Goal: Information Seeking & Learning: Check status

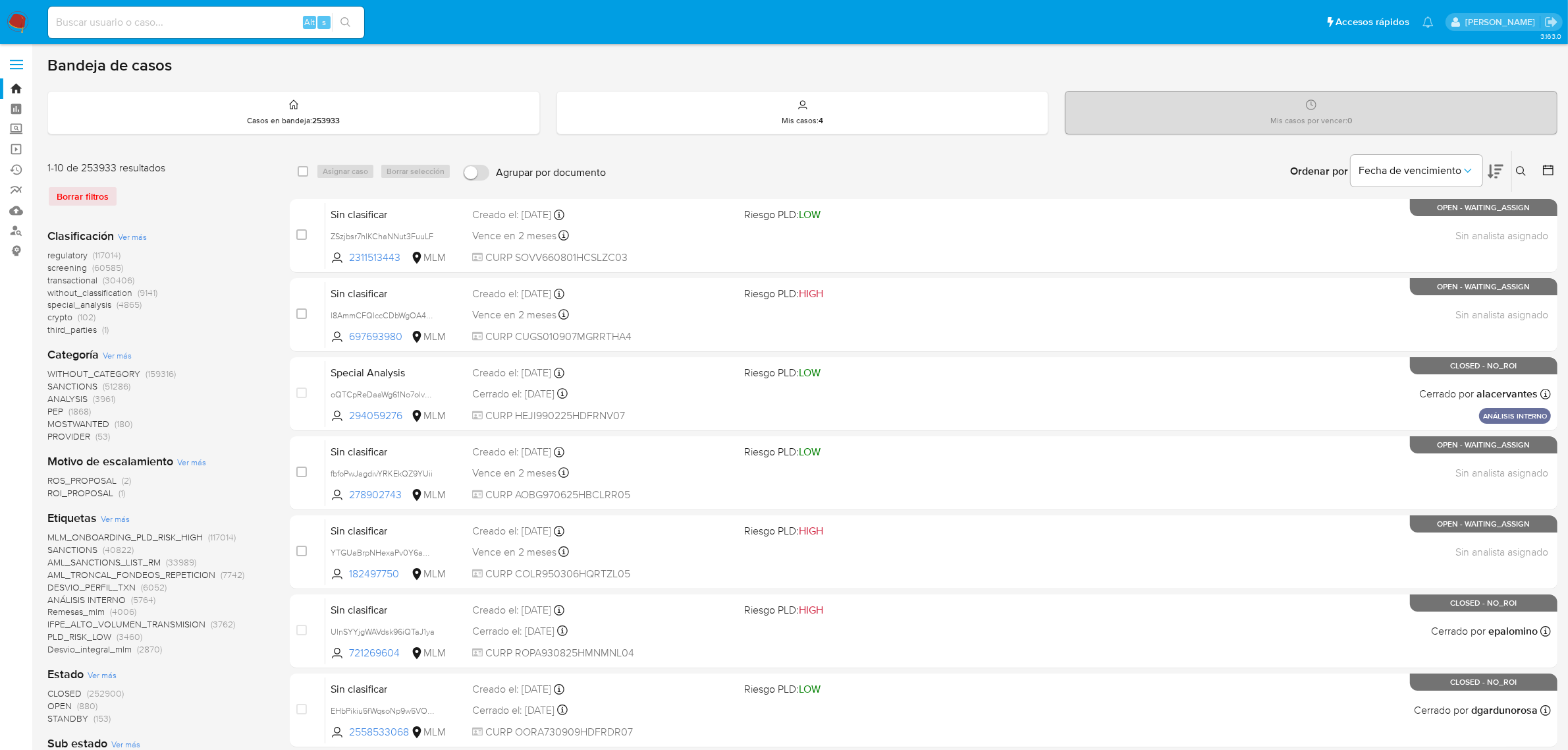
click at [117, 16] on input at bounding box center [206, 22] width 317 height 17
paste input "1276326994"
type input "1276326994"
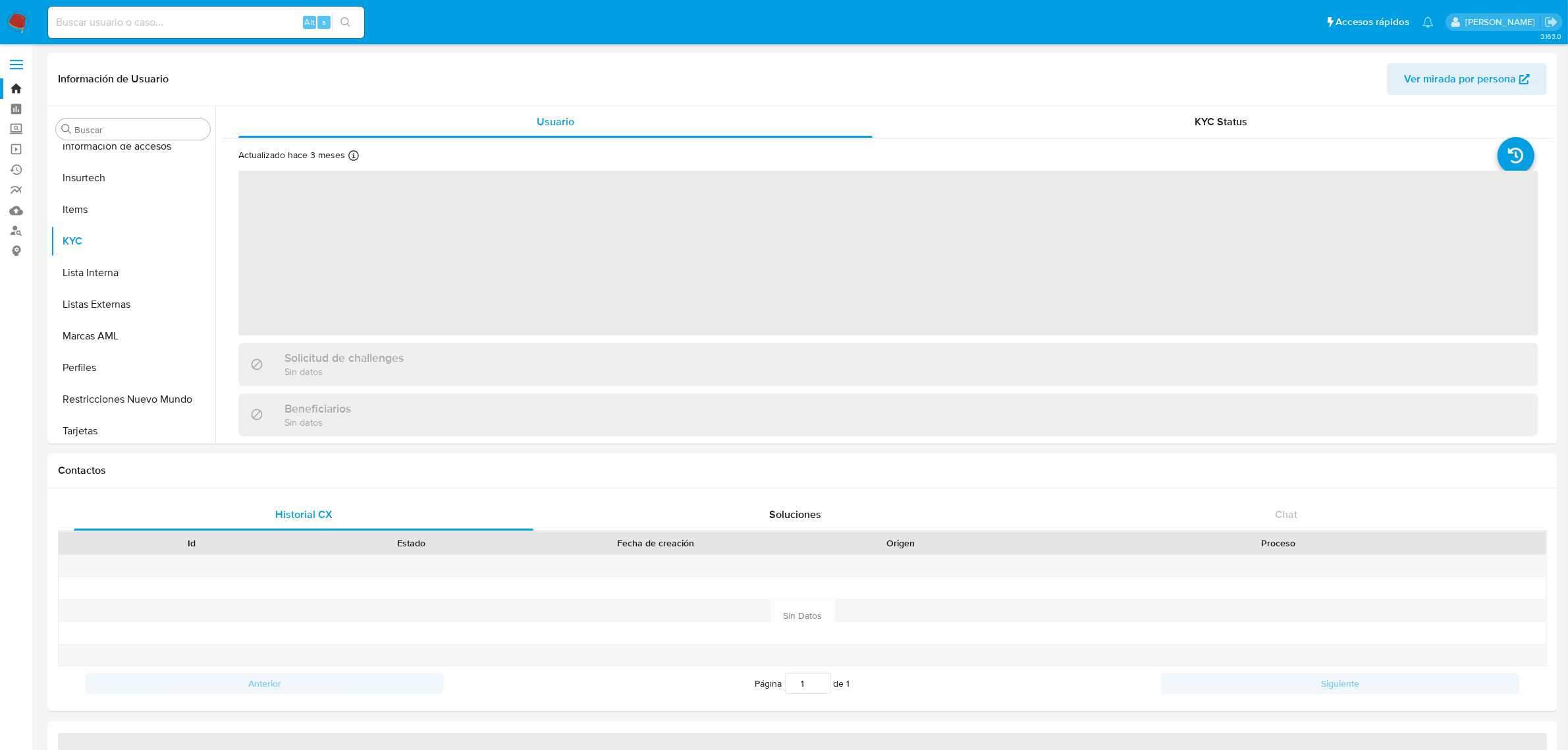
scroll to position [650, 0]
select select "10"
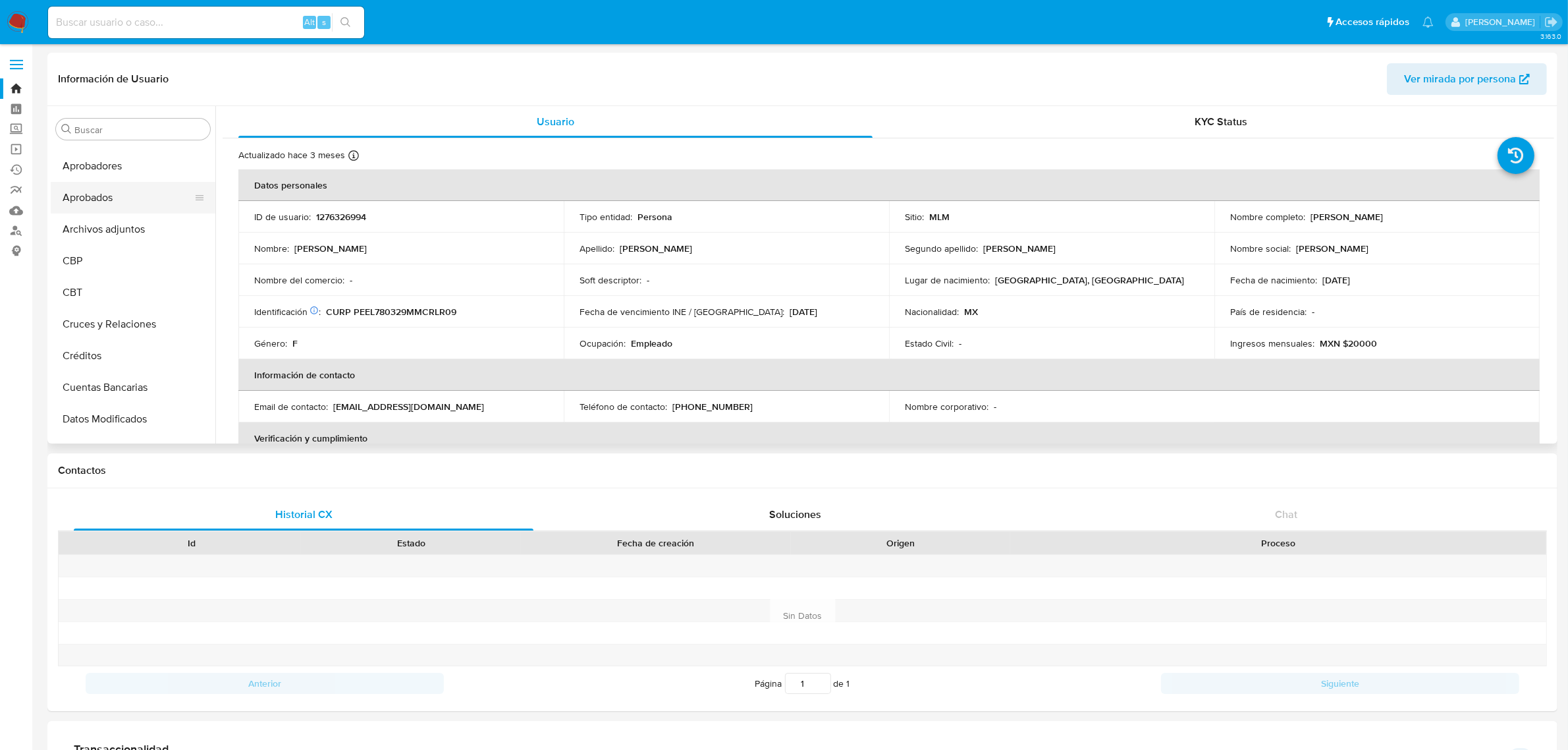
scroll to position [0, 0]
click at [113, 252] on button "Archivos adjuntos" at bounding box center [128, 256] width 154 height 32
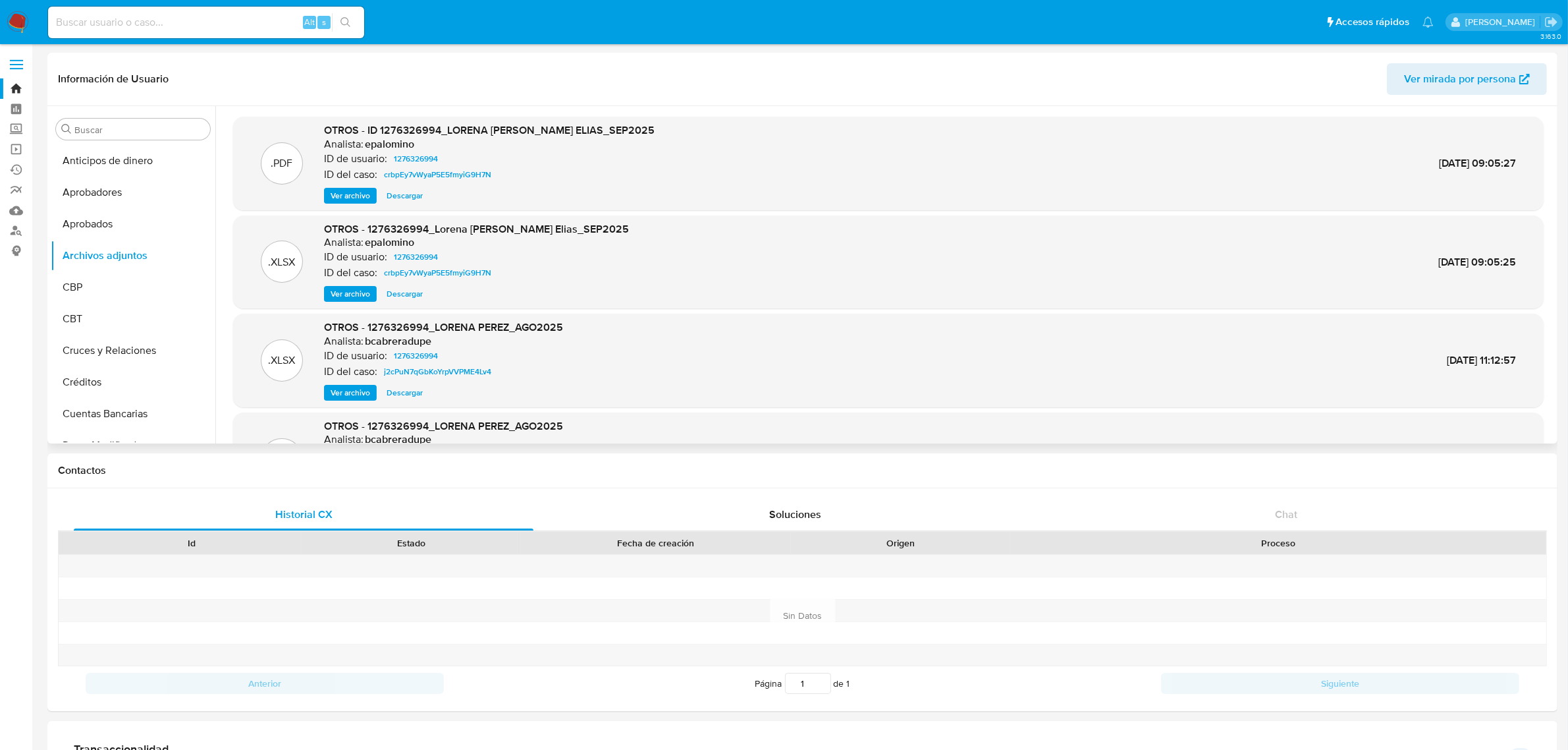
click at [361, 193] on span "Ver archivo" at bounding box center [351, 195] width 40 height 13
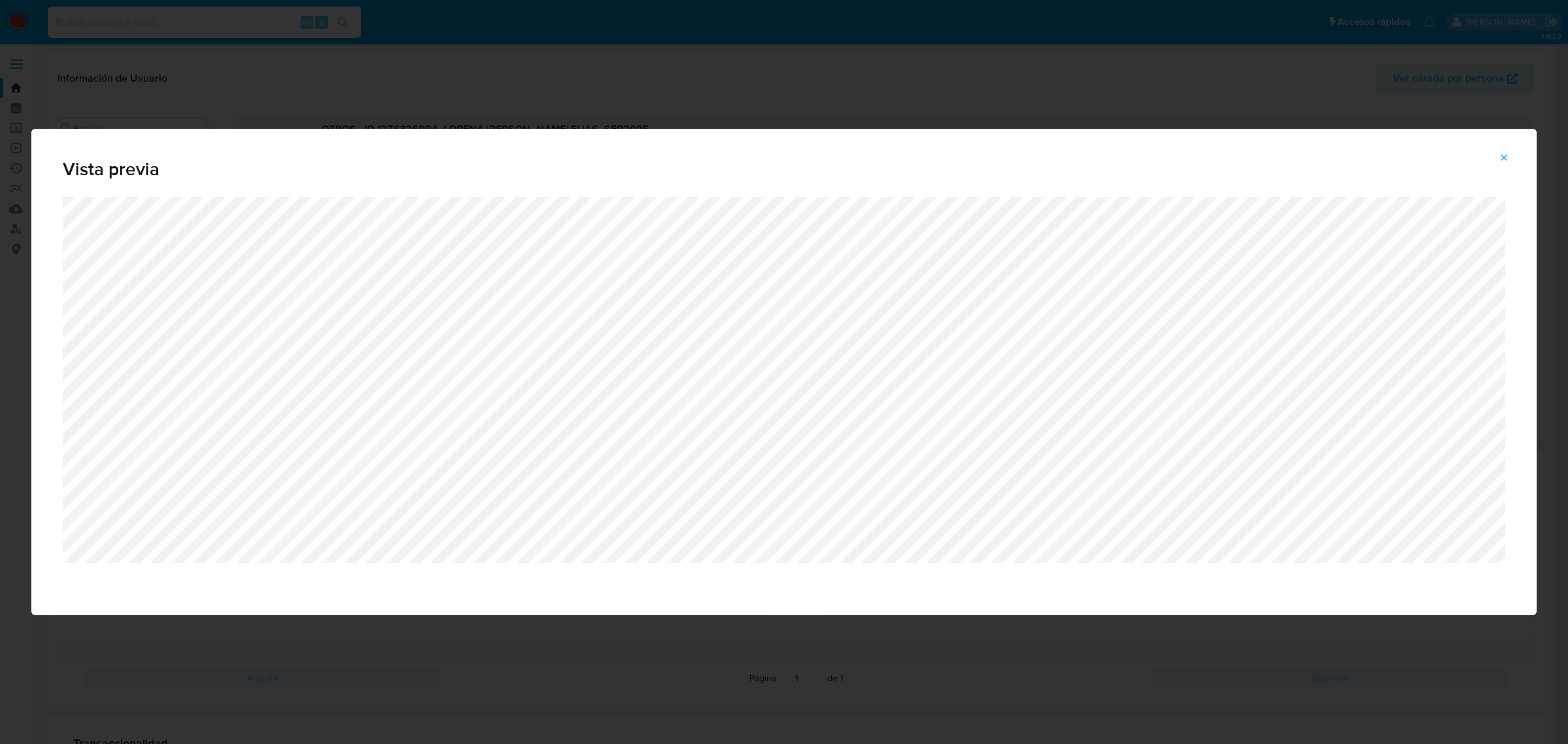
click at [1497, 160] on button "Attachment preview" at bounding box center [1504, 157] width 29 height 21
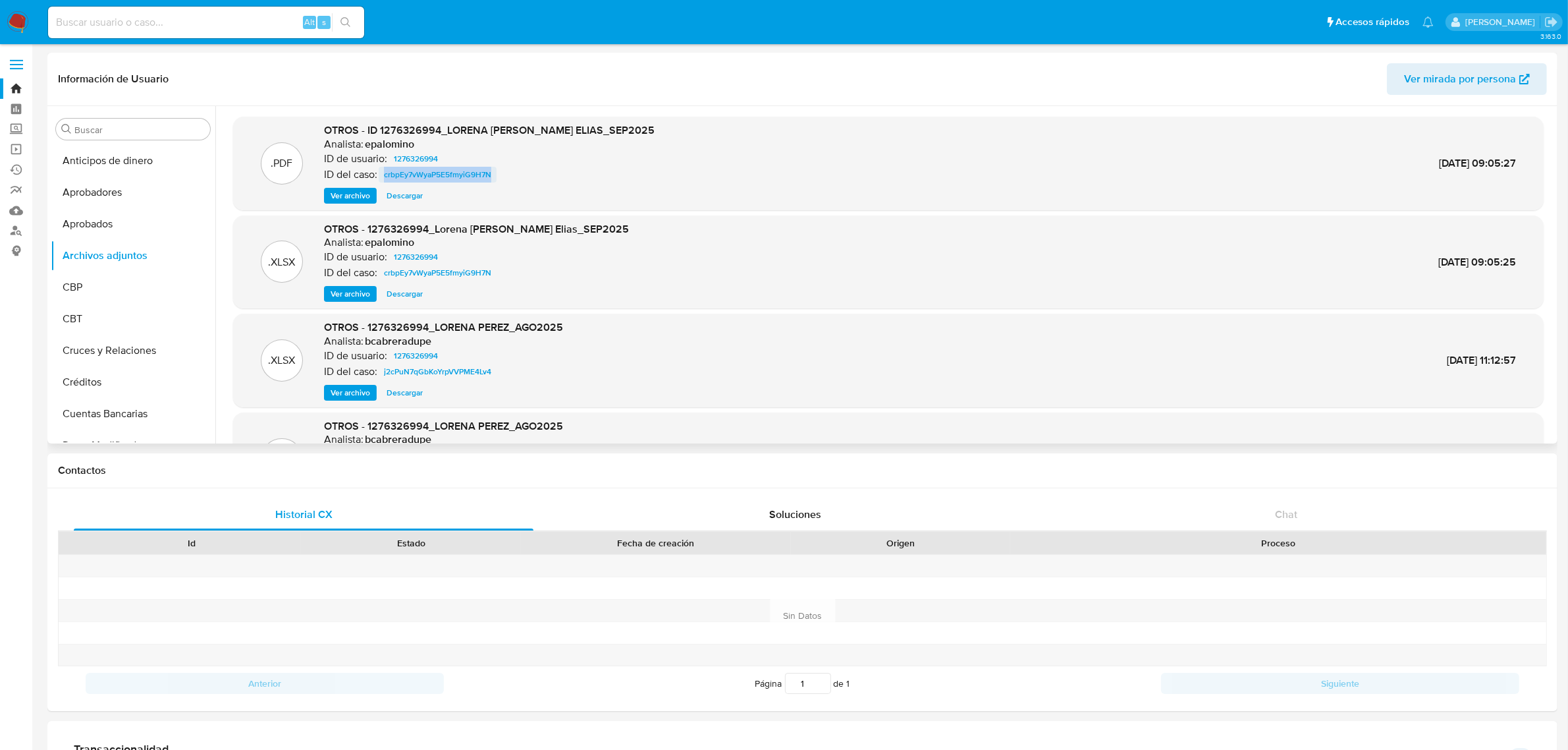
drag, startPoint x: 517, startPoint y: 170, endPoint x: 381, endPoint y: 177, distance: 136.2
click at [381, 177] on div "ID del caso: crbpEy7vWyaP5E5fmyiG9H7N" at bounding box center [489, 175] width 331 height 16
copy span "crbpEy7vWyaP5E5fmyiG9H7N"
click at [1411, 79] on span "Ver mirada por persona" at bounding box center [1460, 79] width 112 height 32
drag, startPoint x: 606, startPoint y: 132, endPoint x: 444, endPoint y: 136, distance: 162.0
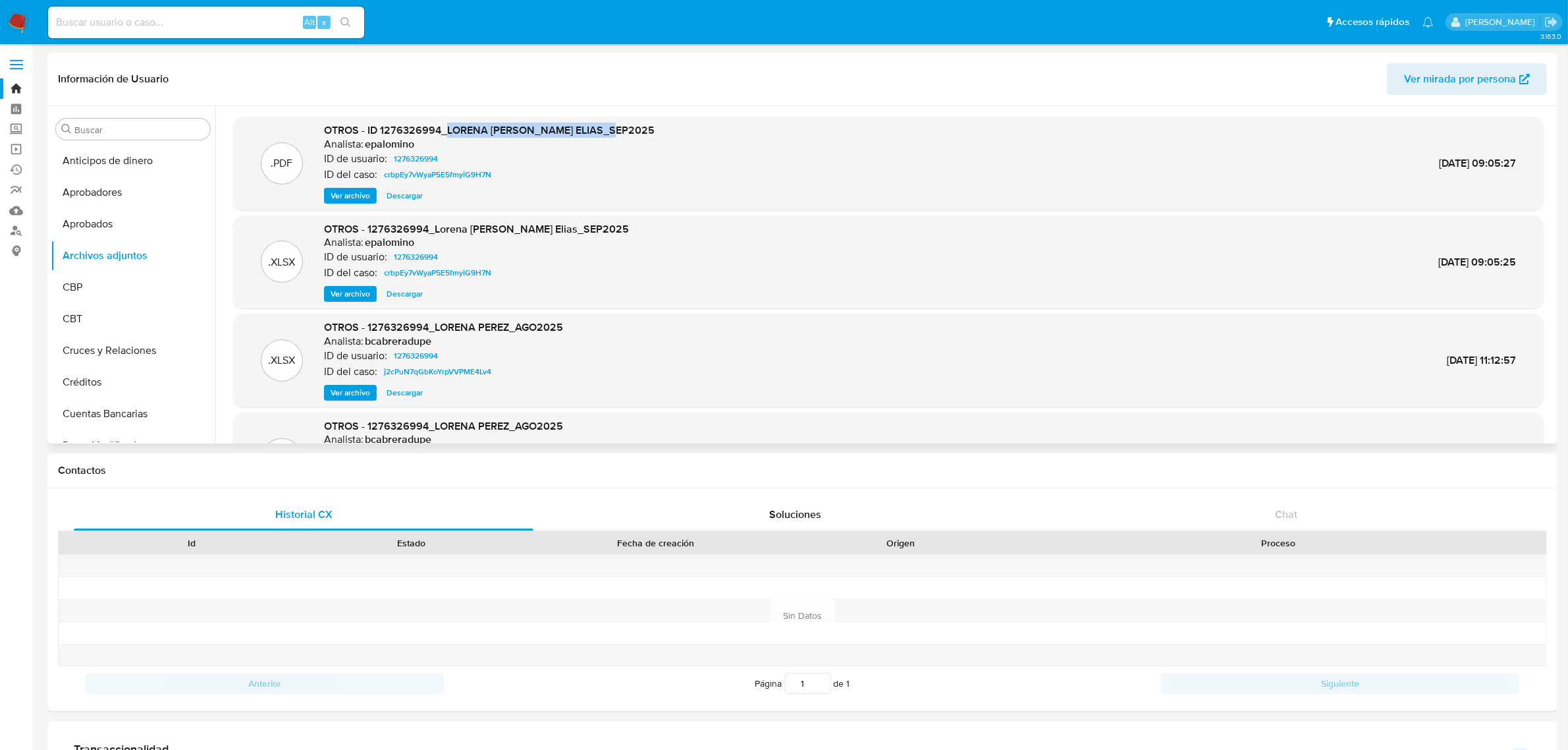
click at [444, 136] on span "OTROS - ID 1276326994_LORENA GABRIELA PEREZ ELIAS_SEP2025" at bounding box center [489, 130] width 331 height 15
copy span "LORENA GABRIELA PEREZ ELIAS_"
click at [363, 197] on span "Ver archivo" at bounding box center [351, 195] width 40 height 13
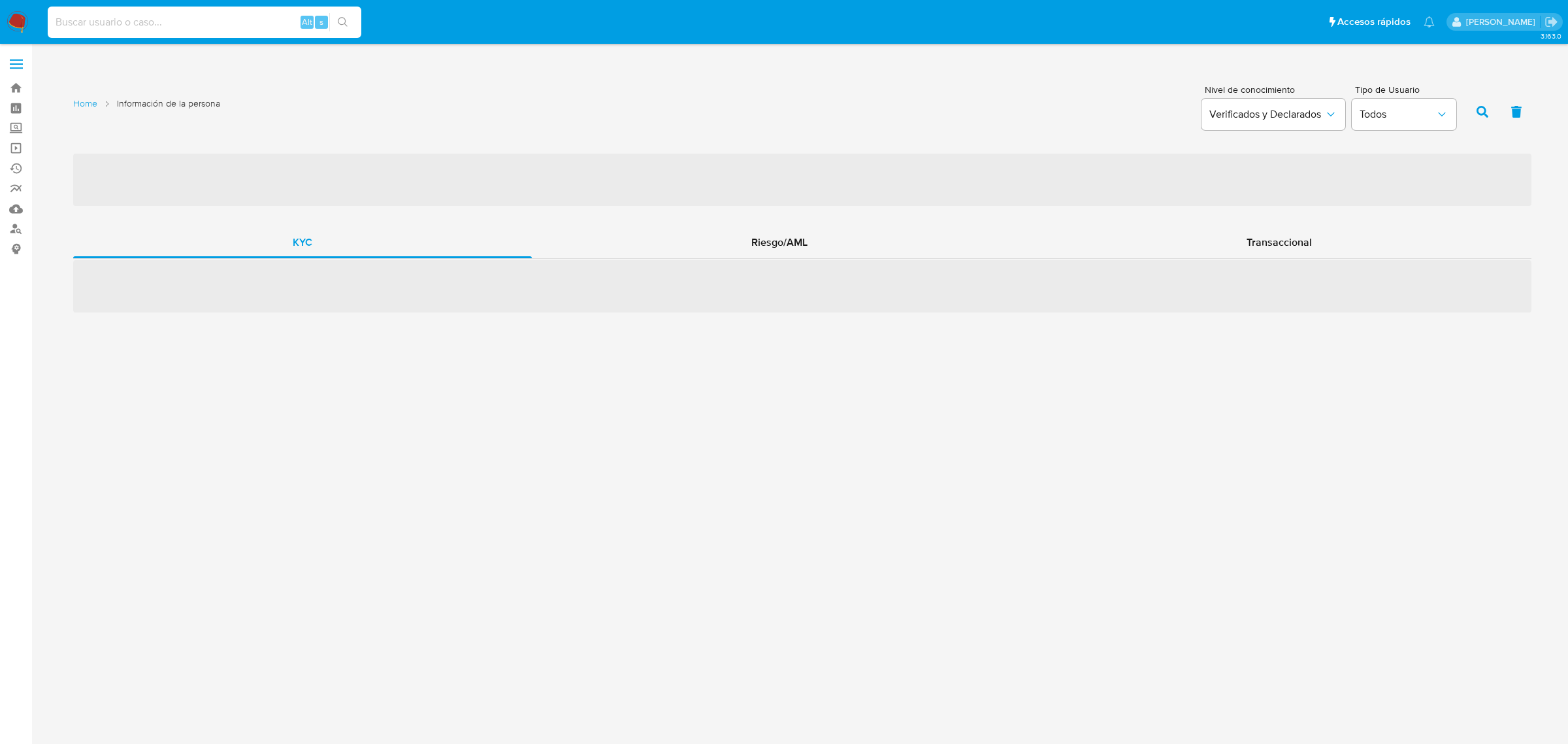
click at [197, 15] on input at bounding box center [204, 22] width 314 height 17
paste input "839138041"
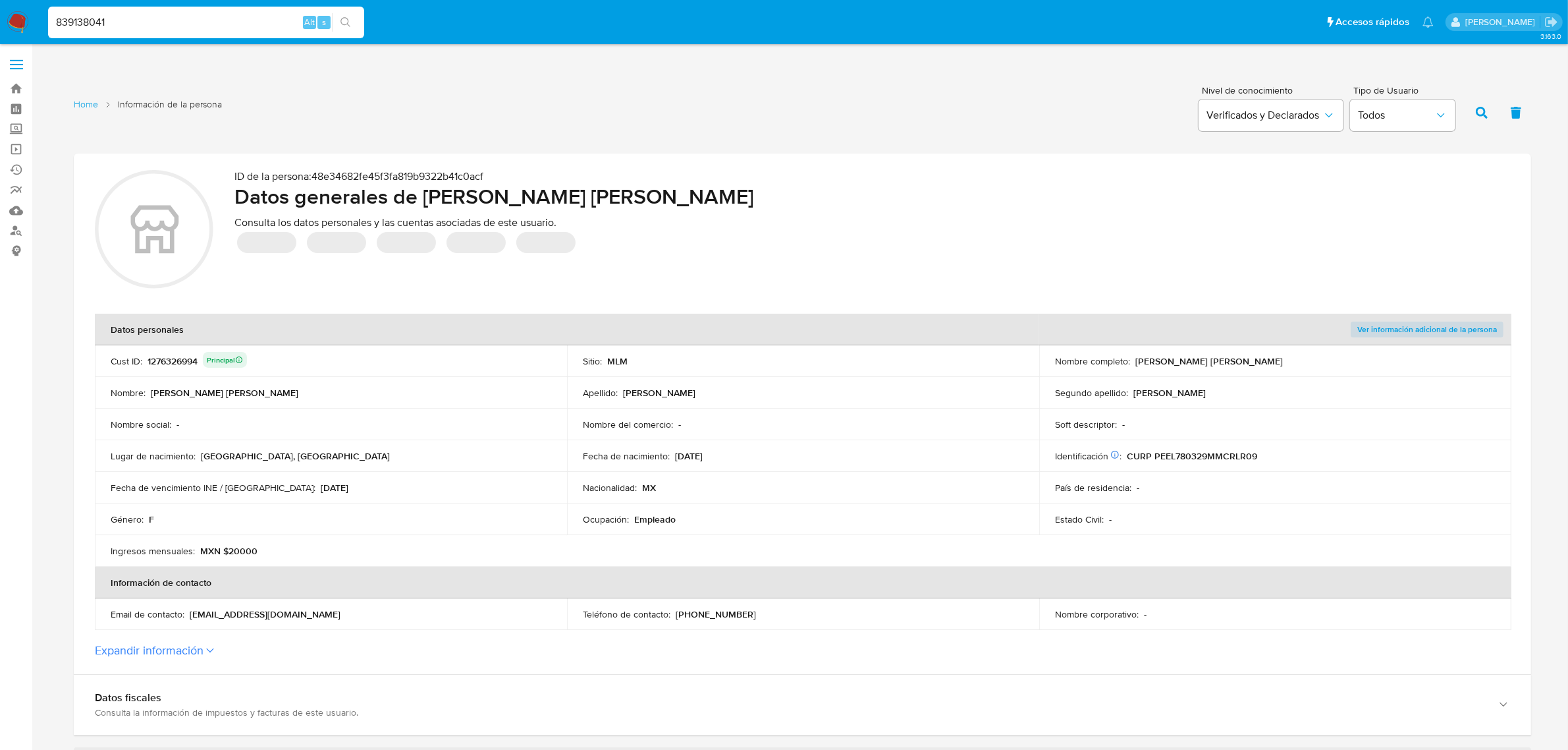
type input "839138041"
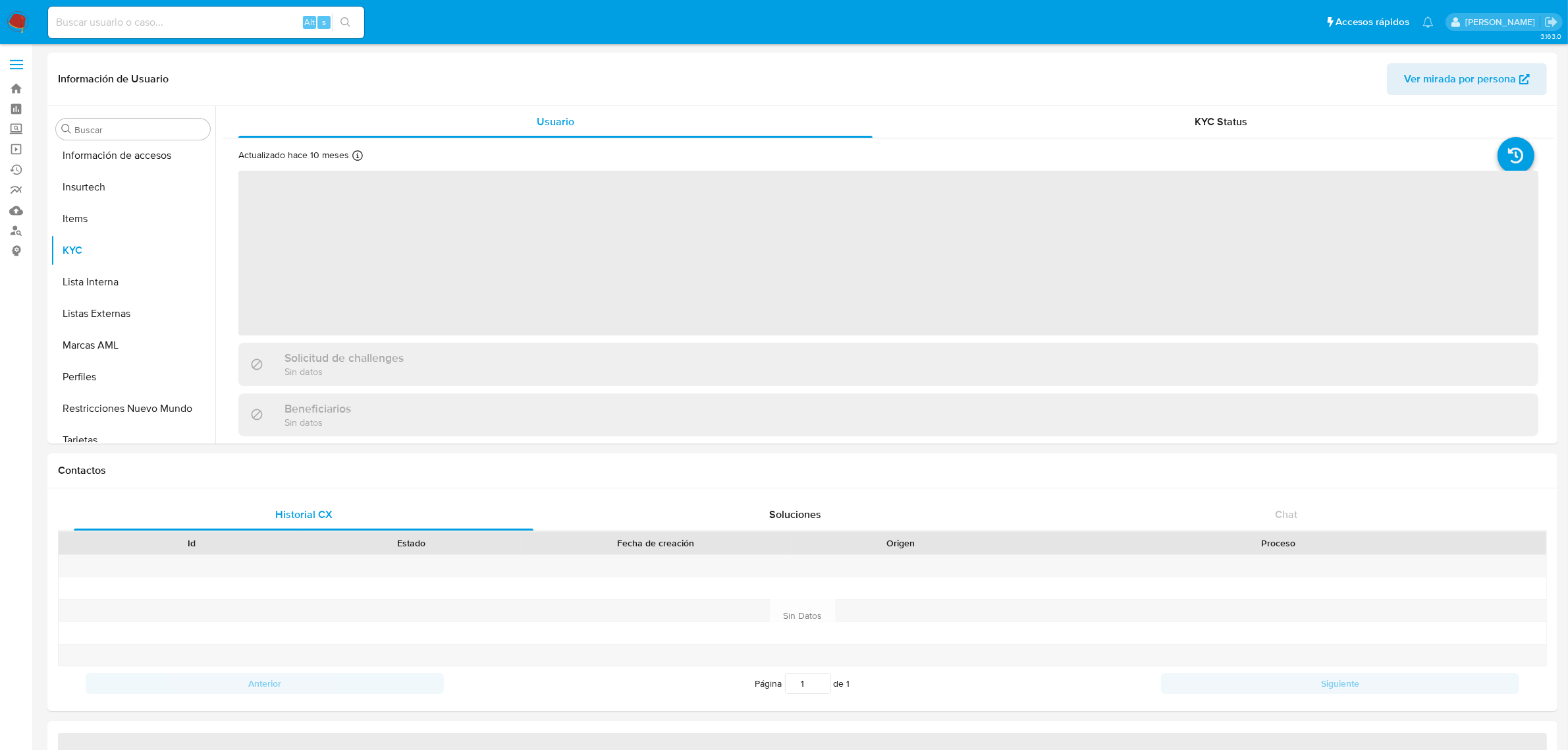
scroll to position [650, 0]
select select "10"
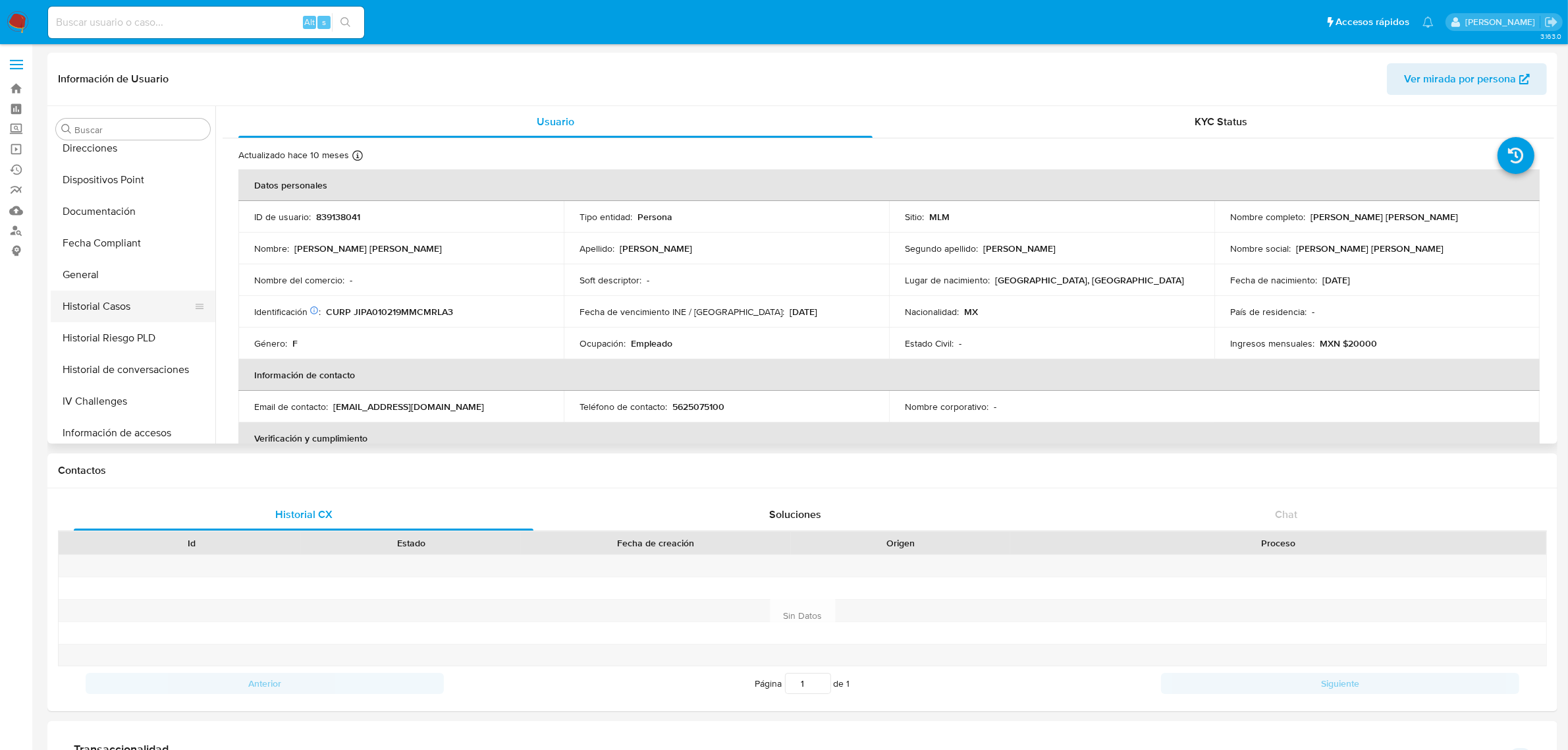
scroll to position [322, 0]
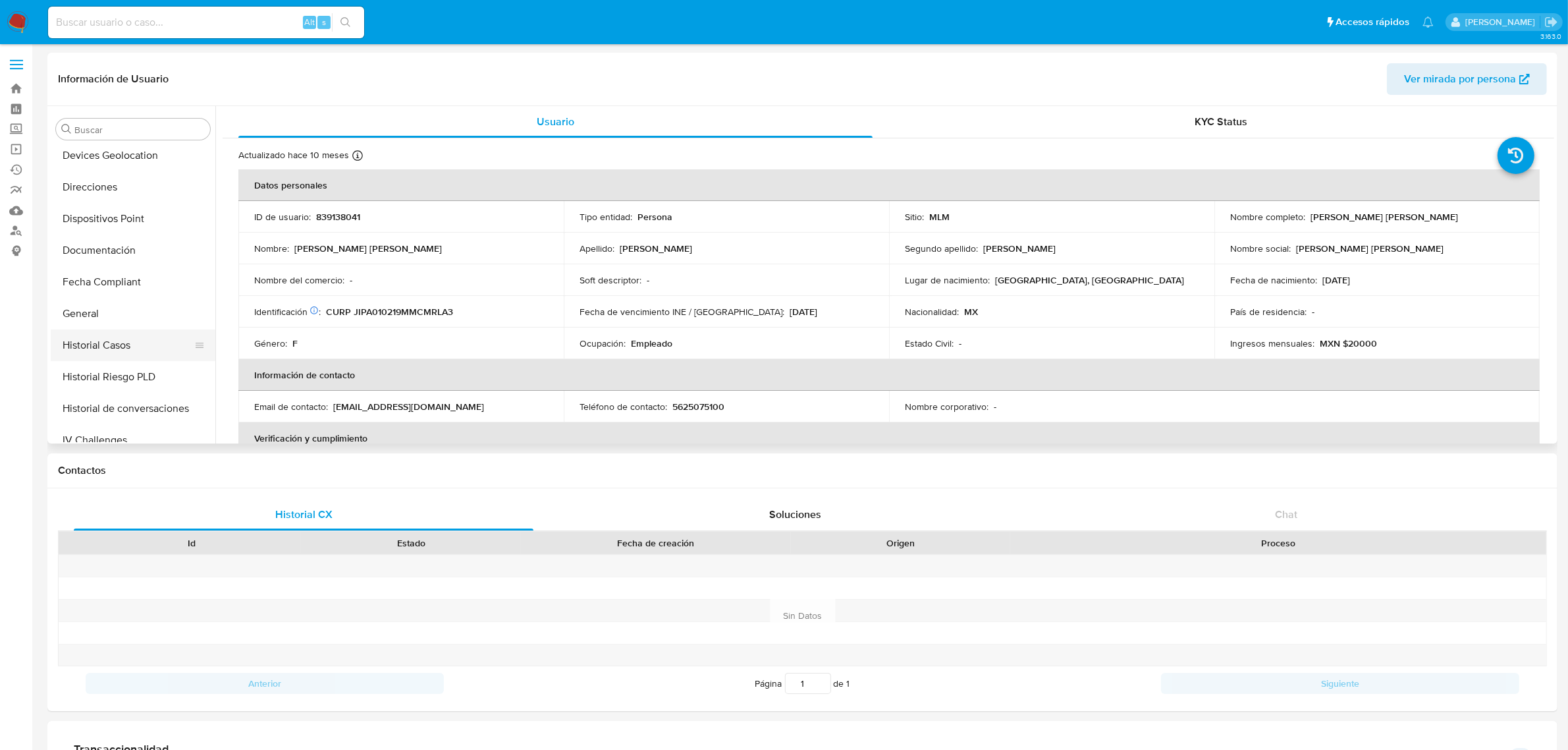
click at [131, 348] on button "Historial Casos" at bounding box center [128, 346] width 154 height 32
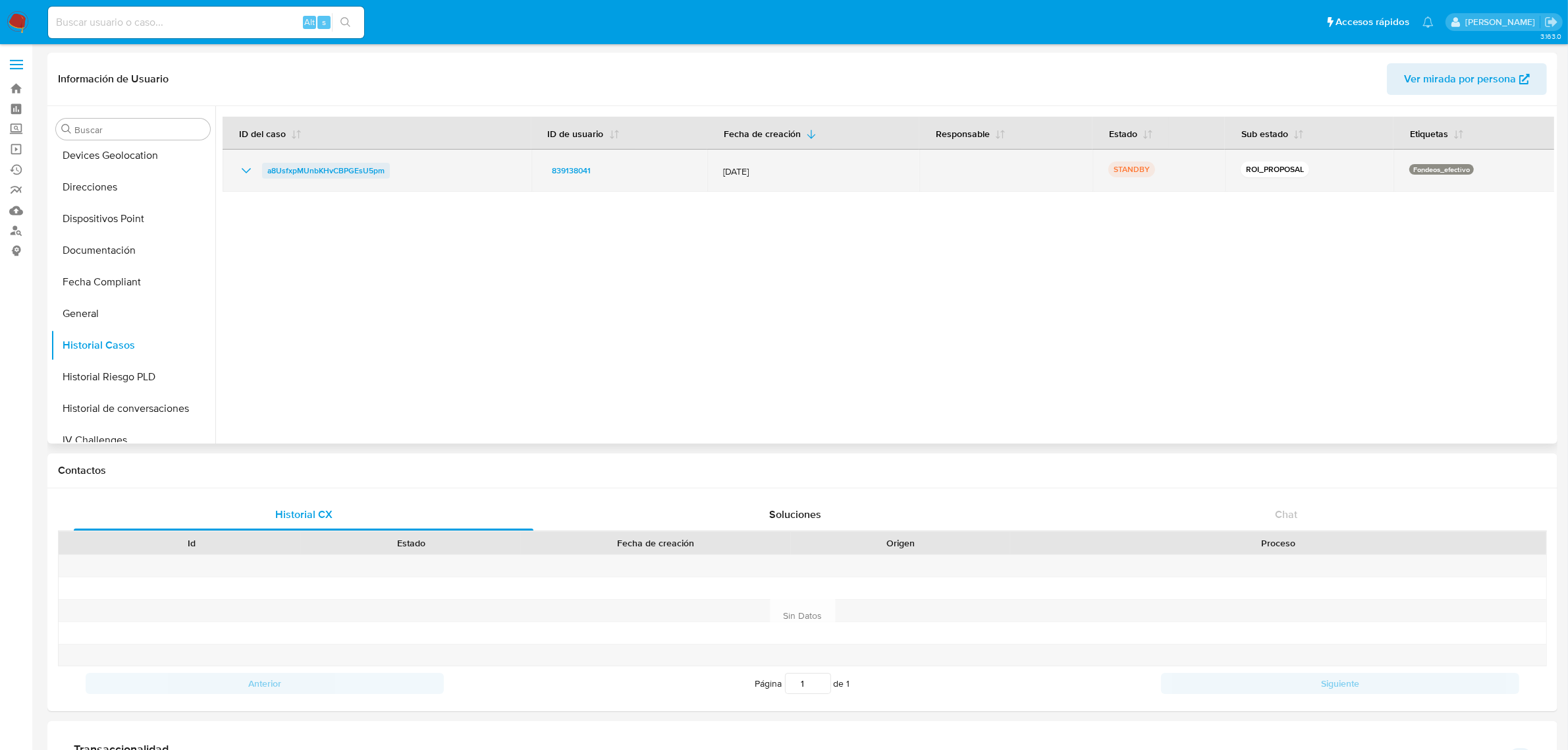
drag, startPoint x: 399, startPoint y: 167, endPoint x: 267, endPoint y: 170, distance: 132.0
click at [267, 170] on div "a8UsfxpMUnbKHvCBPGEsU5pm" at bounding box center [378, 171] width 278 height 16
